Goal: Use online tool/utility: Utilize a website feature to perform a specific function

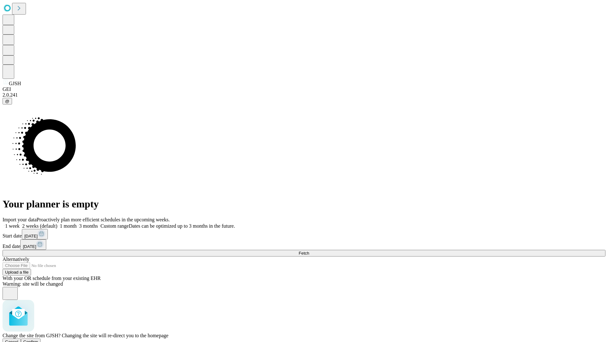
click at [38, 339] on span "Confirm" at bounding box center [30, 341] width 15 height 5
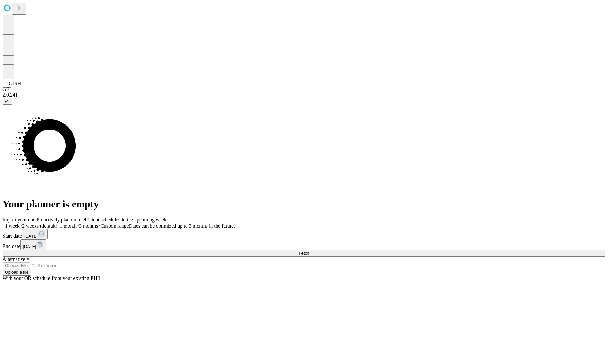
click at [20, 223] on label "1 week" at bounding box center [11, 225] width 17 height 5
click at [309, 251] on span "Fetch" at bounding box center [303, 253] width 10 height 5
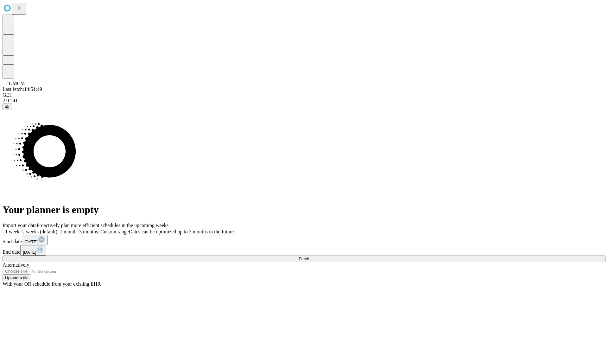
click at [20, 229] on label "1 week" at bounding box center [11, 231] width 17 height 5
click at [309, 256] on span "Fetch" at bounding box center [303, 258] width 10 height 5
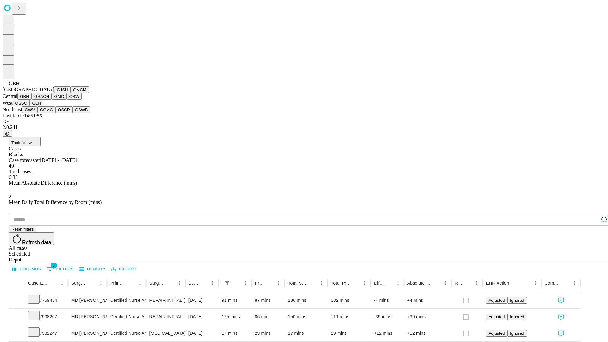
click at [49, 100] on button "GSACH" at bounding box center [42, 96] width 20 height 7
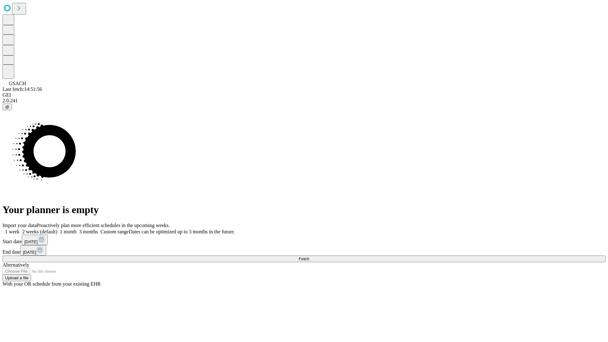
click at [309, 256] on span "Fetch" at bounding box center [303, 258] width 10 height 5
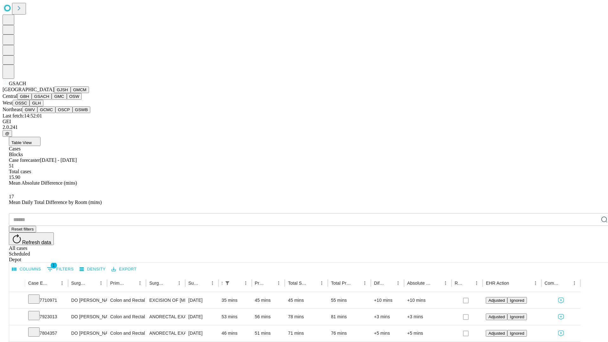
click at [52, 100] on button "GMC" at bounding box center [59, 96] width 15 height 7
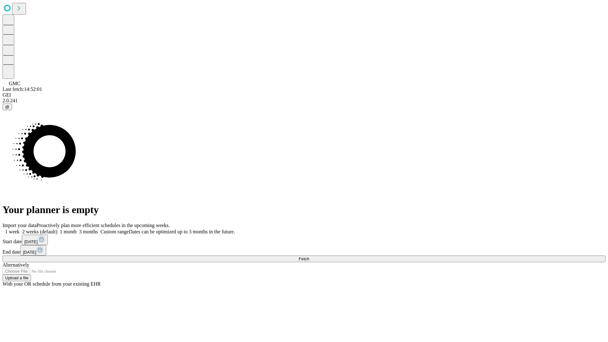
click at [20, 229] on label "1 week" at bounding box center [11, 231] width 17 height 5
click at [309, 256] on span "Fetch" at bounding box center [303, 258] width 10 height 5
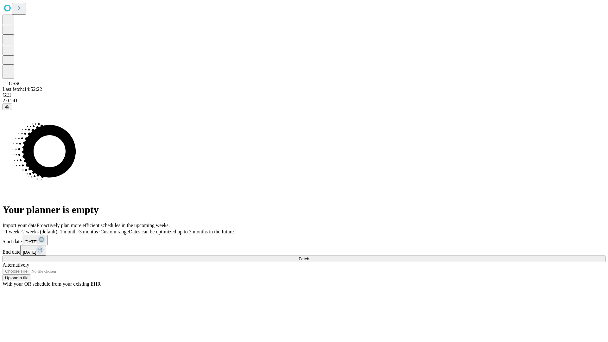
click at [20, 229] on label "1 week" at bounding box center [11, 231] width 17 height 5
click at [309, 256] on span "Fetch" at bounding box center [303, 258] width 10 height 5
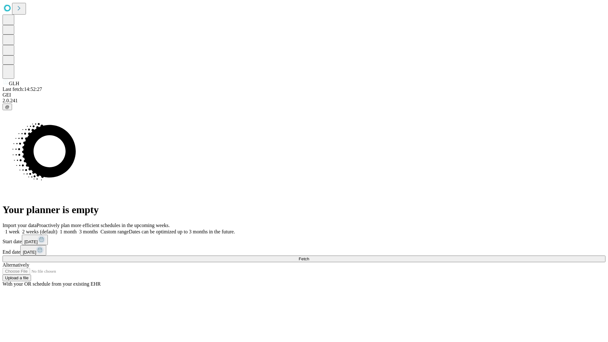
click at [20, 229] on label "1 week" at bounding box center [11, 231] width 17 height 5
click at [309, 256] on span "Fetch" at bounding box center [303, 258] width 10 height 5
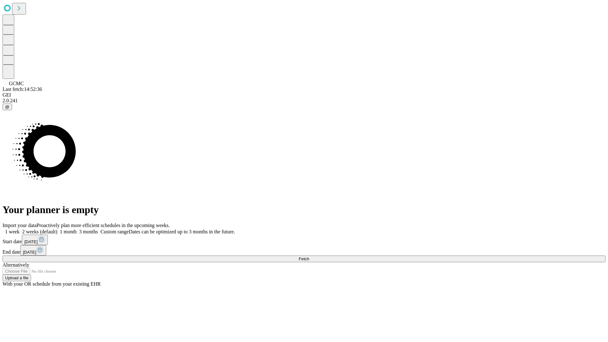
click at [20, 229] on label "1 week" at bounding box center [11, 231] width 17 height 5
click at [309, 256] on span "Fetch" at bounding box center [303, 258] width 10 height 5
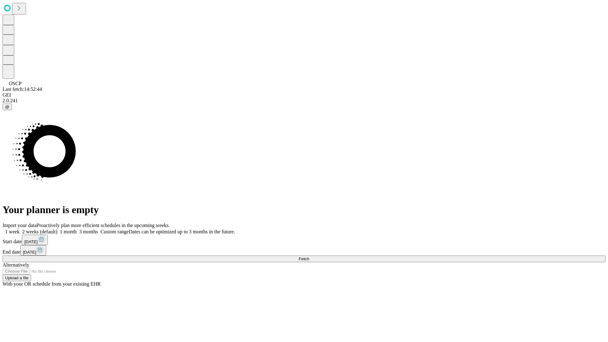
click at [20, 229] on label "1 week" at bounding box center [11, 231] width 17 height 5
click at [309, 256] on span "Fetch" at bounding box center [303, 258] width 10 height 5
